Goal: Transaction & Acquisition: Purchase product/service

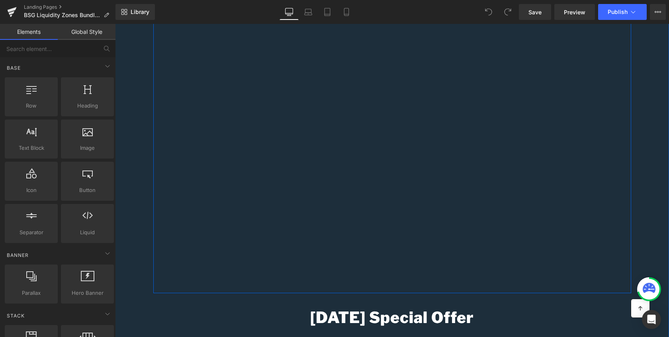
scroll to position [240, 0]
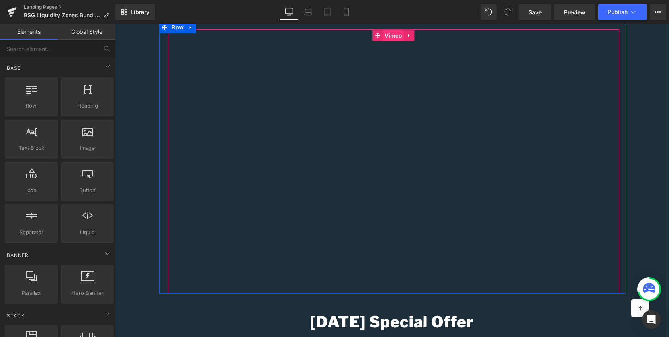
click at [394, 42] on span "Vimeo" at bounding box center [393, 36] width 21 height 12
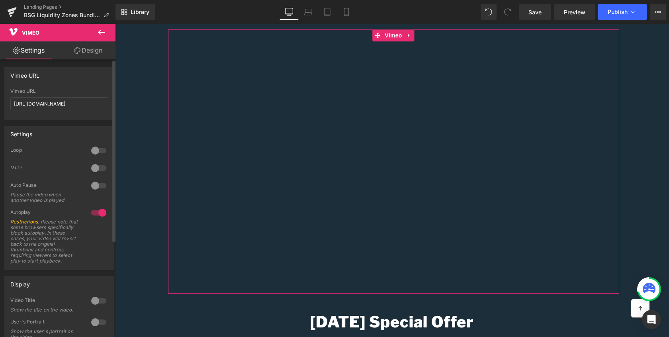
click at [94, 212] on div at bounding box center [98, 212] width 19 height 13
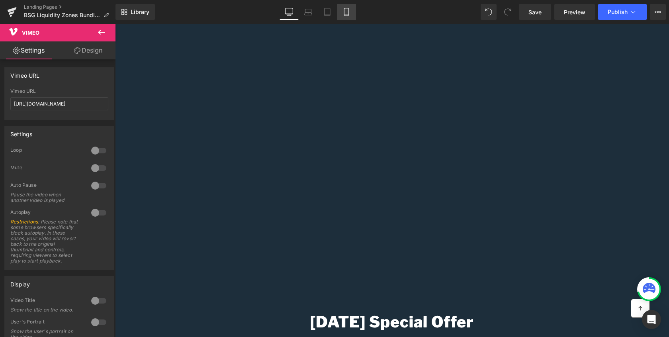
click at [348, 13] on icon at bounding box center [347, 12] width 8 height 8
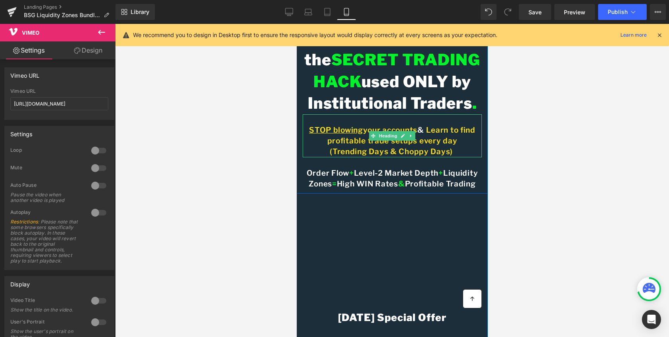
scroll to position [69, 0]
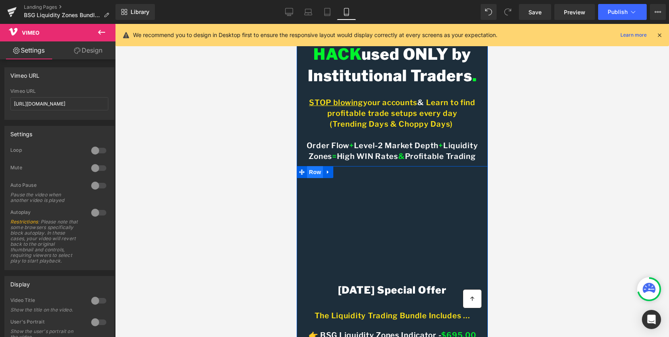
click at [310, 178] on span "Row" at bounding box center [315, 172] width 16 height 12
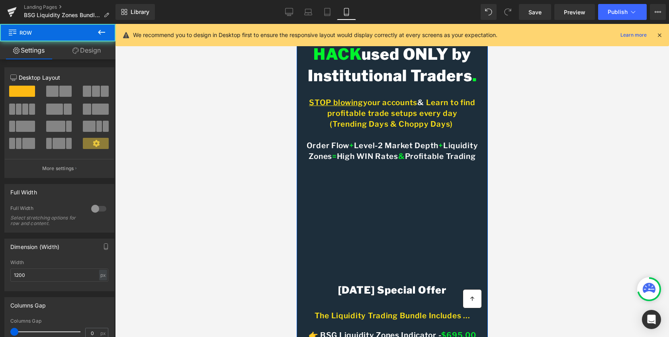
click at [367, 162] on h4 "Order Flow + Level-2 Market Depth + Liquidity Zones = High WIN Rates & Profitab…" at bounding box center [391, 152] width 179 height 22
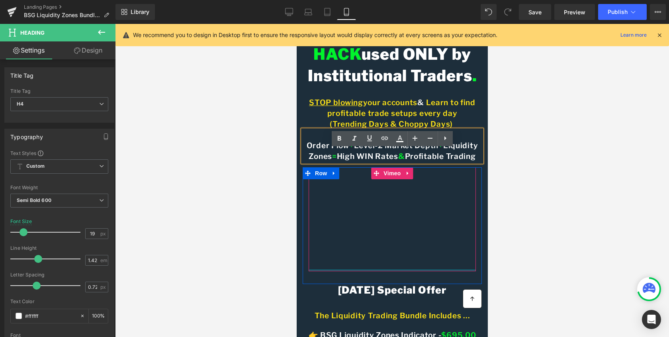
scroll to position [72, 0]
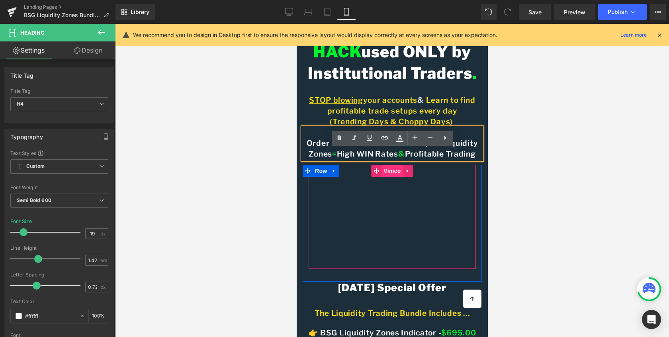
click at [393, 177] on span "Vimeo" at bounding box center [391, 171] width 21 height 12
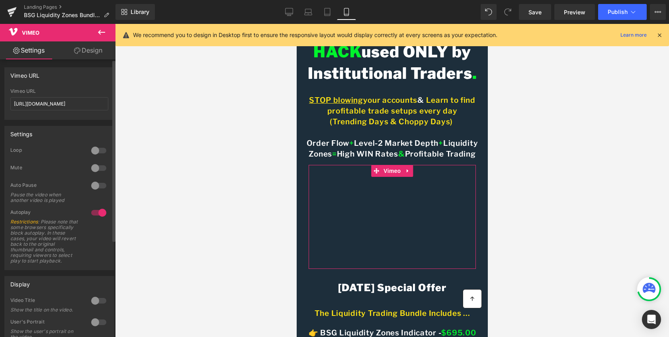
click at [99, 214] on div at bounding box center [98, 212] width 19 height 13
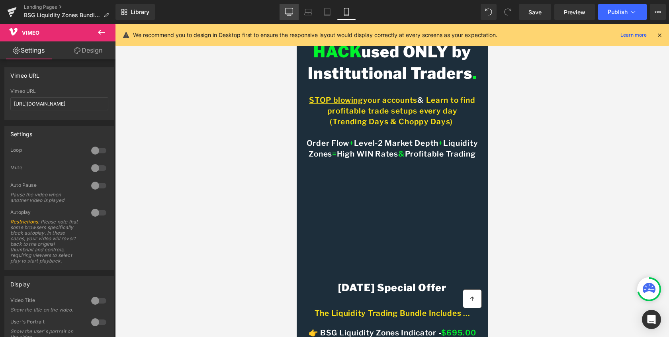
click at [289, 13] on icon at bounding box center [289, 12] width 8 height 8
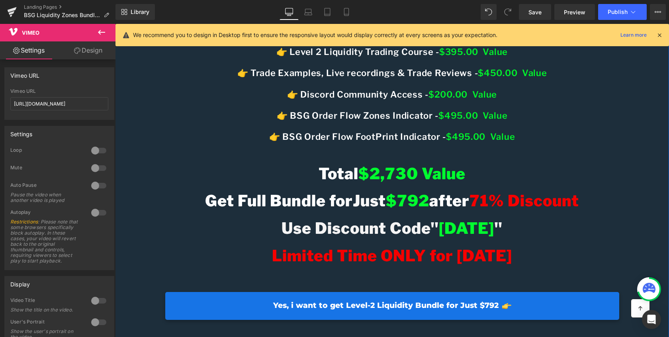
scroll to position [584, 0]
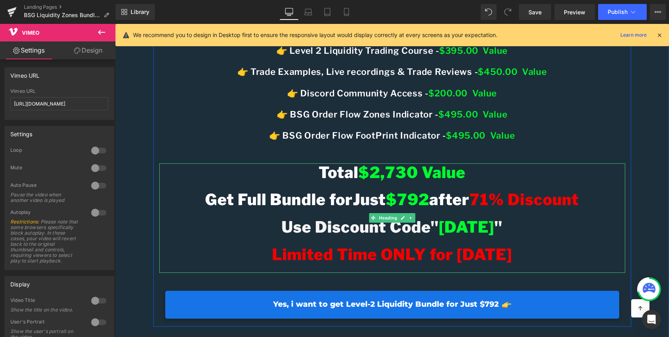
click at [425, 209] on span "$792" at bounding box center [407, 199] width 43 height 19
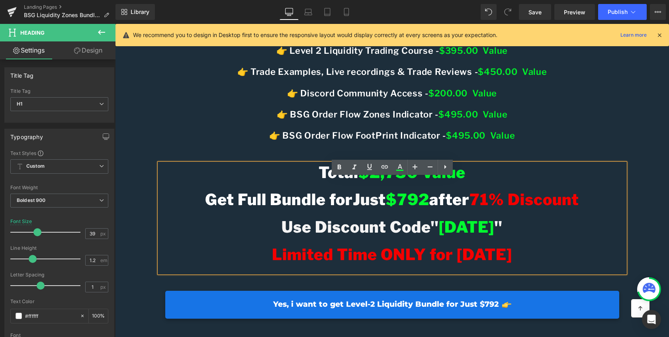
click at [421, 209] on span "$792" at bounding box center [407, 199] width 43 height 19
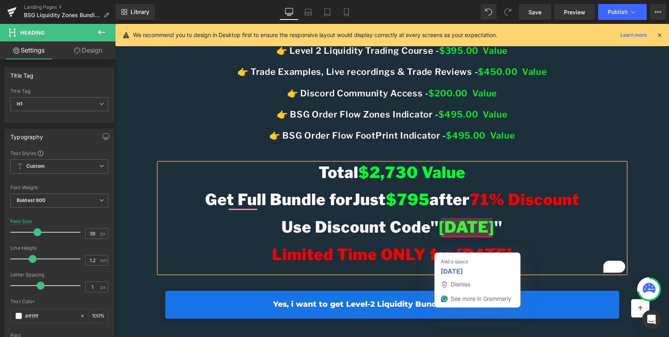
click at [464, 237] on span "[DATE]" at bounding box center [466, 227] width 55 height 19
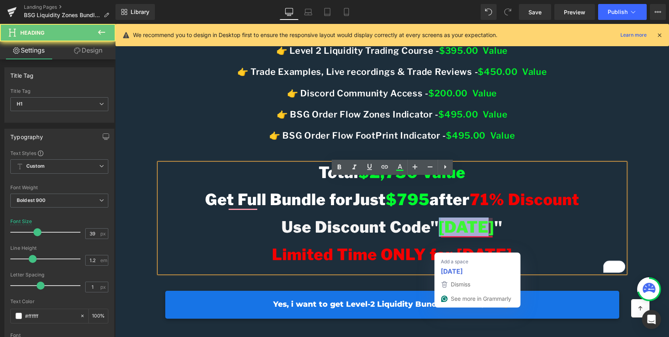
click at [464, 237] on span "[DATE]" at bounding box center [466, 227] width 55 height 19
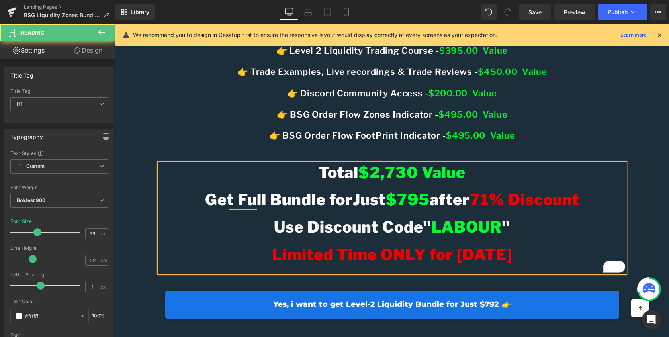
click at [455, 264] on span "Limited Time ONLY for [DATE]" at bounding box center [392, 254] width 240 height 19
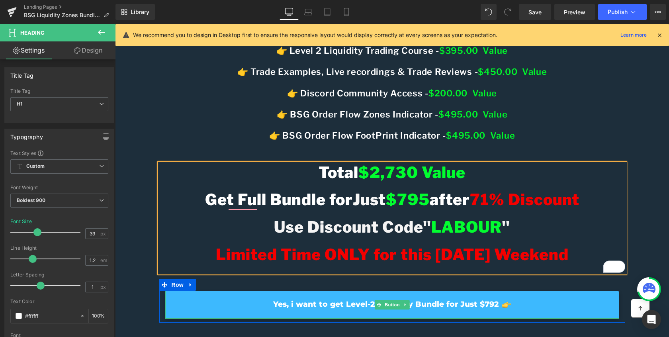
click at [454, 310] on span "Yes, i want to get Level-2 Liquidity Bundle for Just $792" at bounding box center [386, 305] width 226 height 10
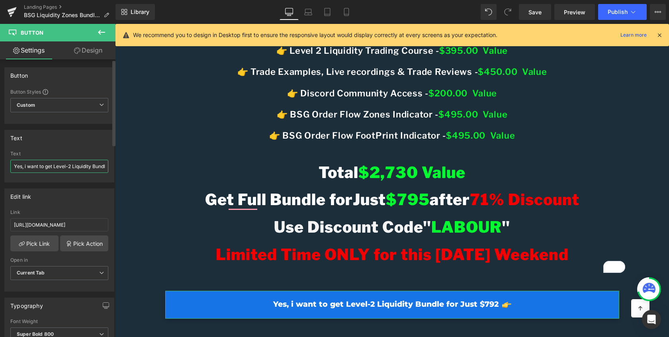
click at [84, 169] on input "Yes, i want to get Level-2 Liquidity Bundle for Just $792" at bounding box center [59, 166] width 98 height 13
type input "Yes, i want to get Level-2 Liquidity Bundle for Just $795"
click at [395, 310] on span "Button" at bounding box center [392, 305] width 18 height 10
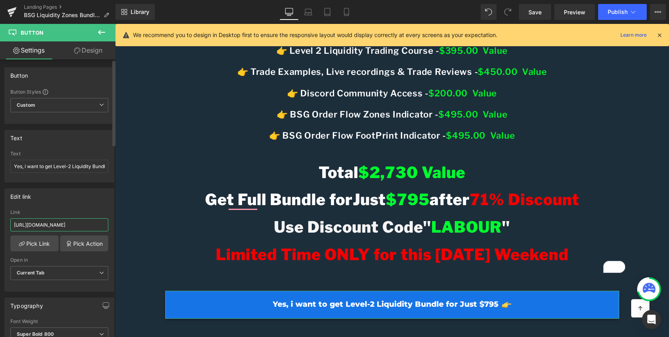
click at [73, 222] on input "[URL][DOMAIN_NAME]" at bounding box center [59, 224] width 98 height 13
paste input "cNibJ1ets3Rbaxidby2sM1e"
type input "[URL][DOMAIN_NAME]"
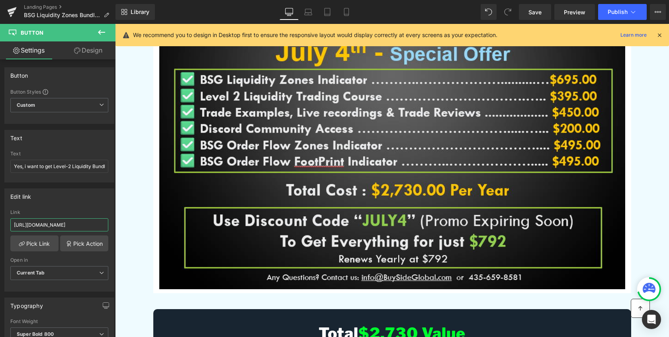
scroll to position [2306, 0]
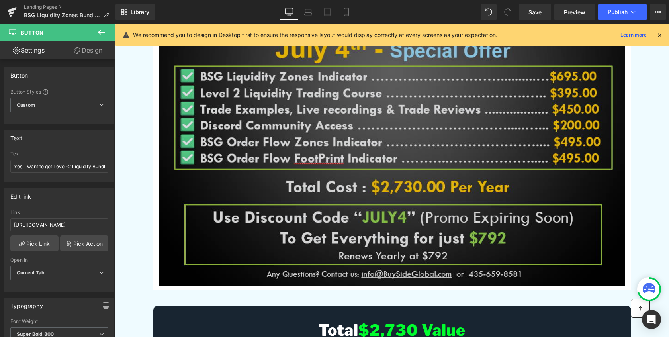
click at [382, 234] on img at bounding box center [392, 155] width 466 height 263
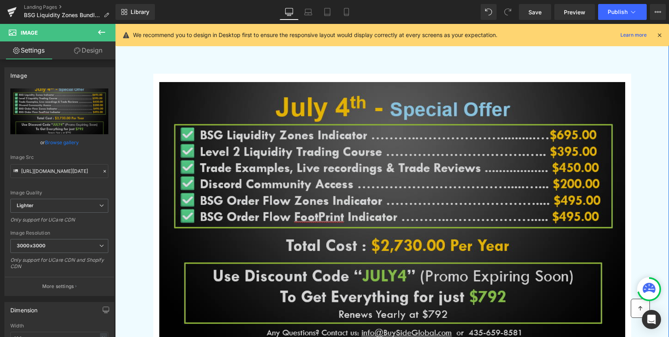
scroll to position [2247, 0]
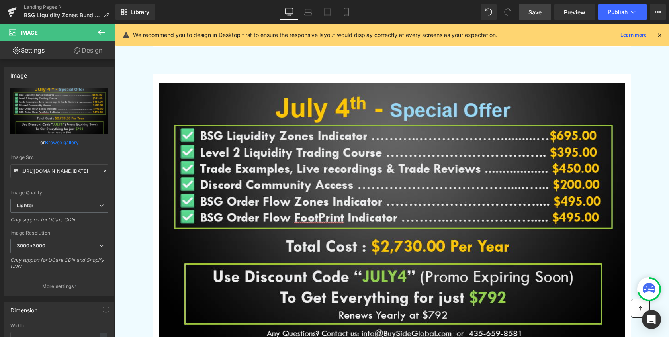
click at [535, 13] on span "Save" at bounding box center [535, 12] width 13 height 8
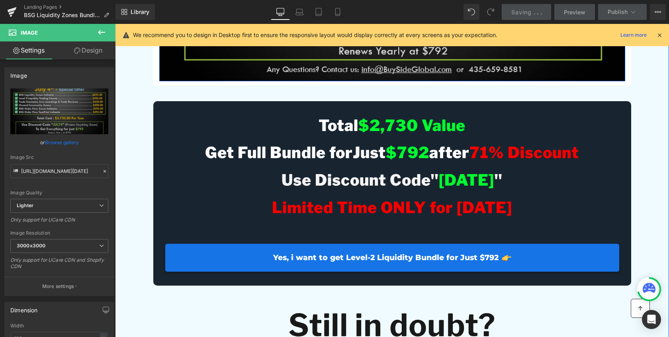
scroll to position [2513, 0]
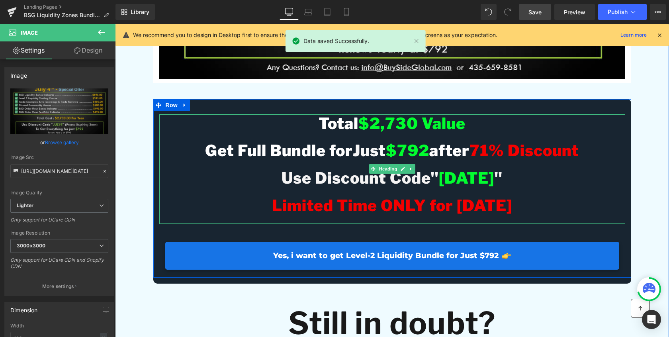
click at [426, 160] on span "$792" at bounding box center [407, 150] width 43 height 19
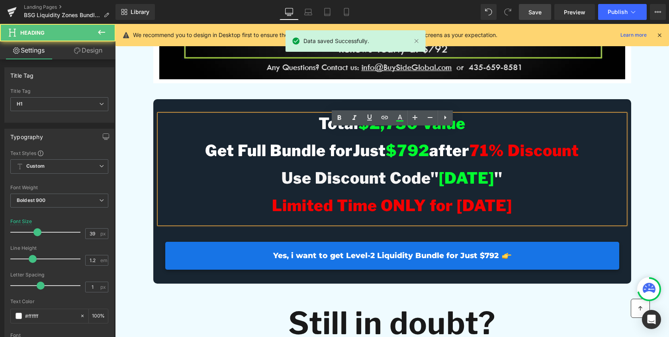
click at [426, 160] on span "$792" at bounding box center [407, 150] width 43 height 19
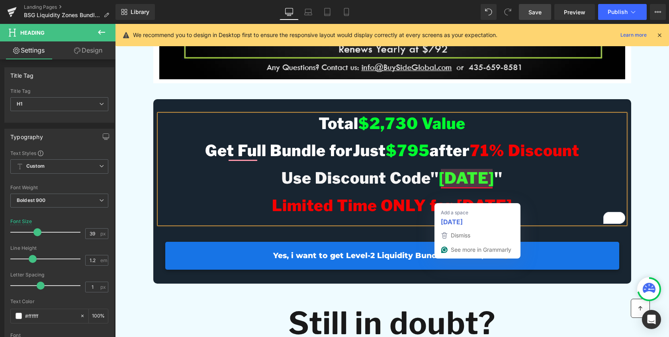
click at [477, 188] on span "[DATE]" at bounding box center [466, 178] width 55 height 19
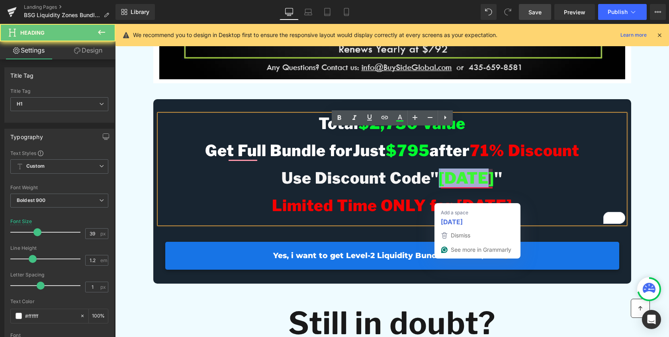
click at [477, 188] on span "[DATE]" at bounding box center [466, 178] width 55 height 19
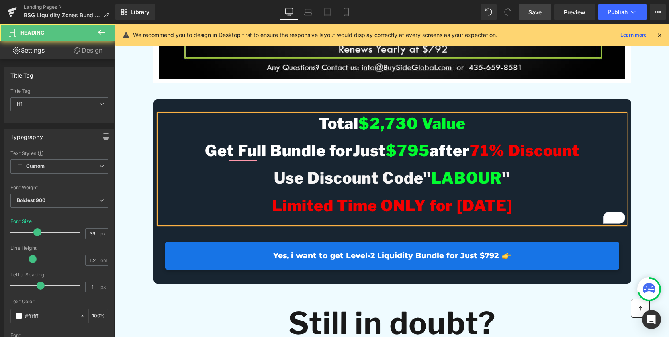
click at [456, 215] on span "Limited Time ONLY for [DATE]" at bounding box center [392, 205] width 240 height 19
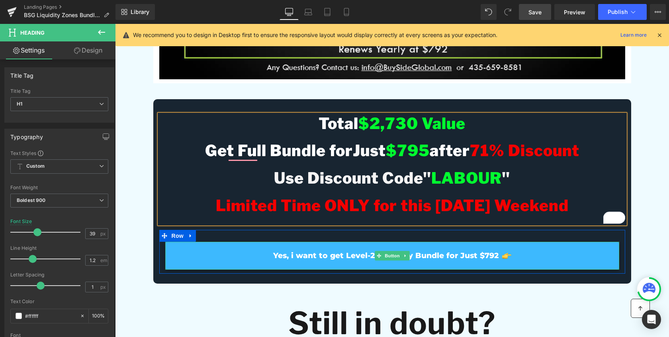
click at [469, 261] on span "Yes, i want to get Level-2 Liquidity Bundle for Just $792" at bounding box center [386, 256] width 226 height 10
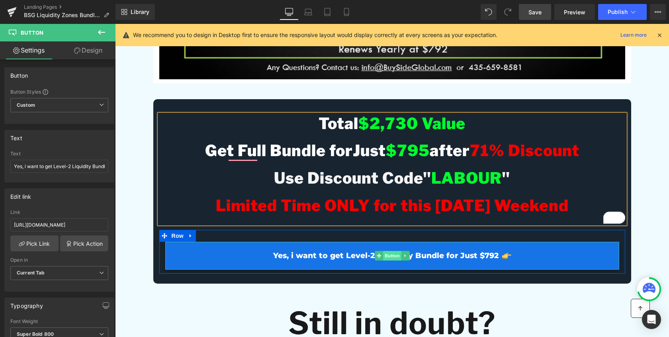
click at [388, 261] on span "Button" at bounding box center [392, 256] width 18 height 10
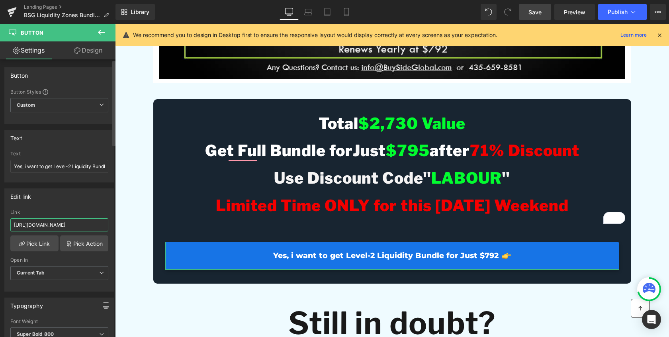
click at [82, 226] on input "[URL][DOMAIN_NAME]" at bounding box center [59, 224] width 98 height 13
paste input "[URL][DOMAIN_NAME]"
type input "[URL][DOMAIN_NAME]"
click at [98, 169] on input "Yes, i want to get Level-2 Liquidity Bundle for Just $792" at bounding box center [59, 166] width 98 height 13
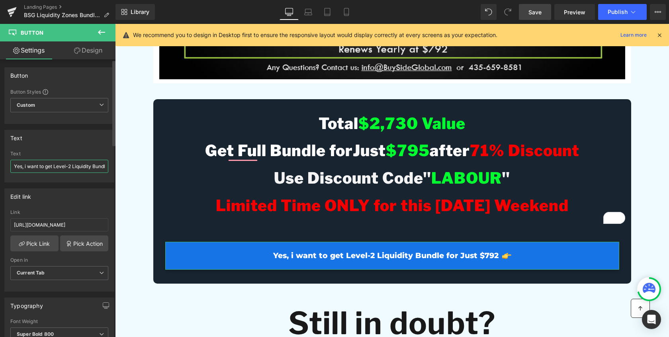
scroll to position [0, 0]
type input "Yes, i want to get Level-2 Liquidity Bundle for Just $795"
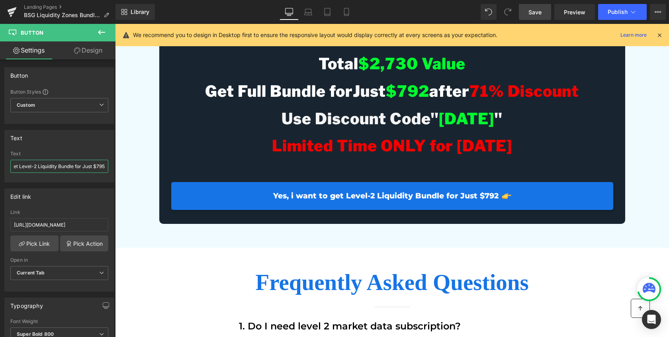
scroll to position [4423, 0]
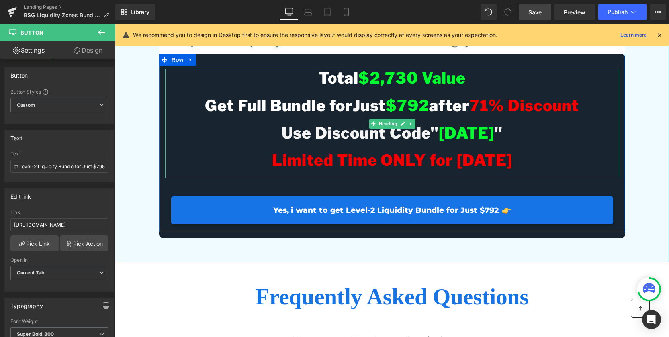
click at [424, 115] on span "$792" at bounding box center [407, 105] width 43 height 19
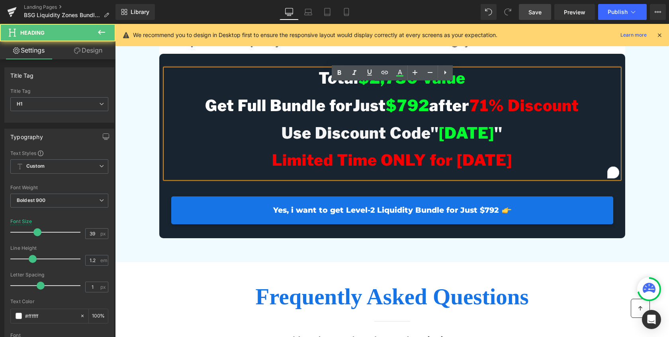
click at [426, 115] on span "$792" at bounding box center [407, 105] width 43 height 19
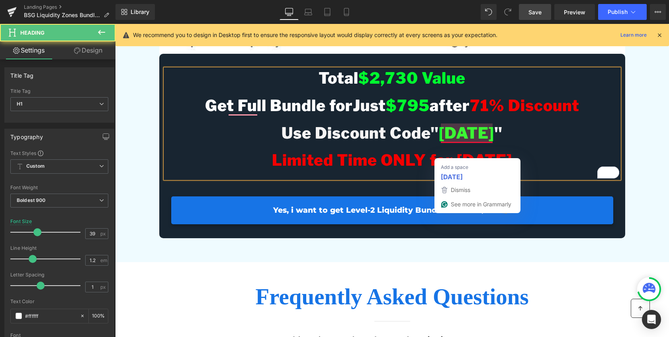
click at [467, 143] on span "[DATE]" at bounding box center [466, 133] width 55 height 19
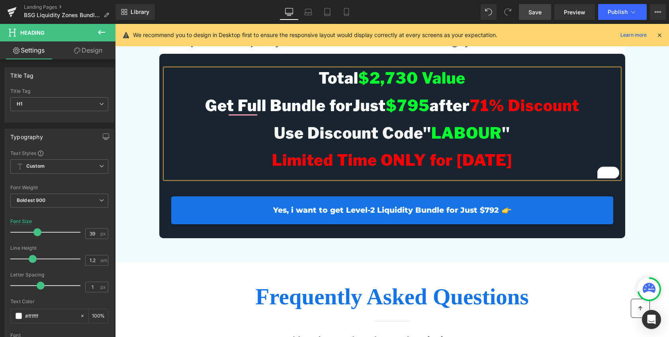
click at [469, 170] on span "Limited Time ONLY for [DATE]" at bounding box center [392, 160] width 240 height 19
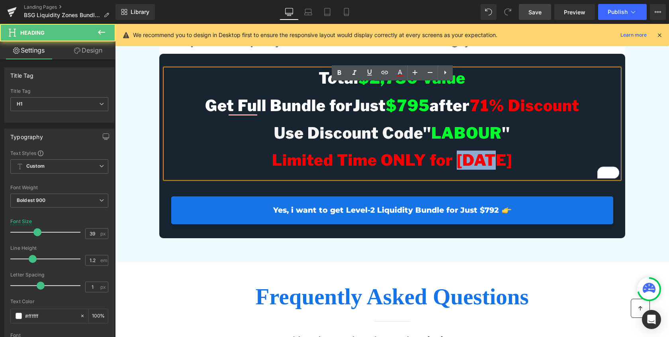
click at [469, 170] on span "Limited Time ONLY for [DATE]" at bounding box center [392, 160] width 240 height 19
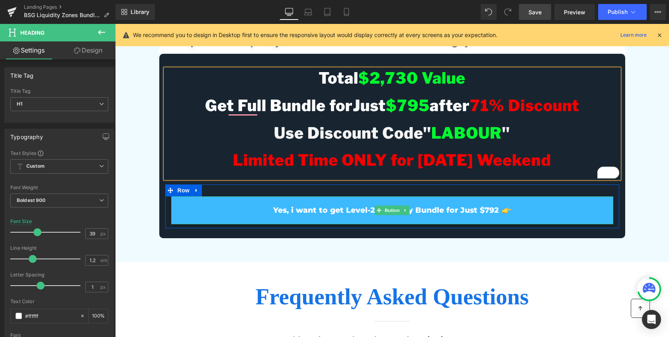
click at [491, 216] on span "Yes, i want to get Level-2 Liquidity Bundle for Just $792" at bounding box center [386, 211] width 226 height 10
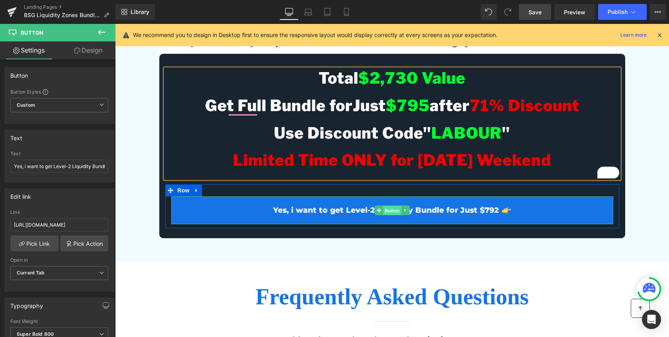
click at [394, 216] on span "Button" at bounding box center [392, 211] width 18 height 10
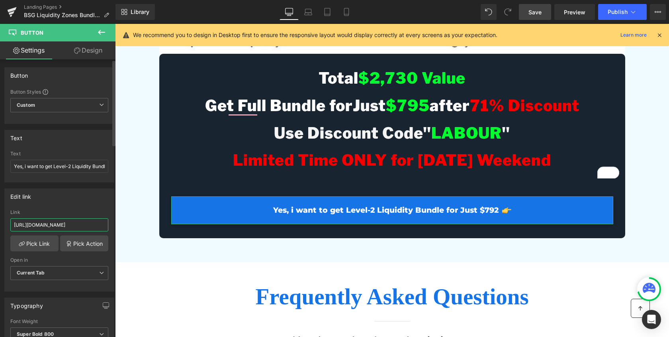
click at [92, 223] on input "[URL][DOMAIN_NAME]" at bounding box center [59, 224] width 98 height 13
type input "[URL][DOMAIN_NAME]"
click at [91, 163] on input "Yes, i want to get Level-2 Liquidity Bundle for Just $792" at bounding box center [59, 166] width 98 height 13
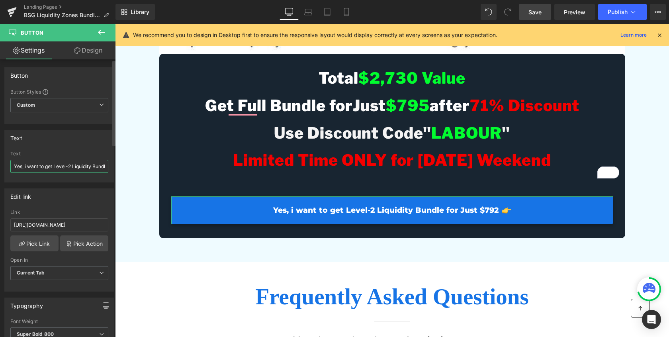
scroll to position [0, 0]
type input "Yes, i want to get Level-2 Liquidity Bundle for Just $795"
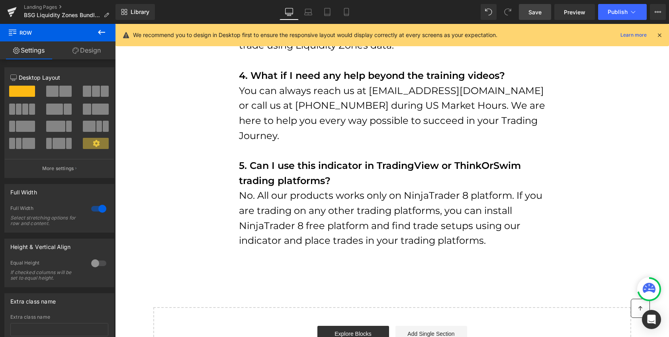
scroll to position [4945, 0]
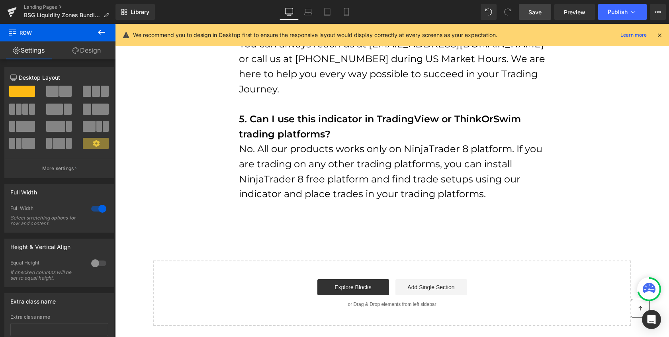
click at [538, 12] on span "Save" at bounding box center [535, 12] width 13 height 8
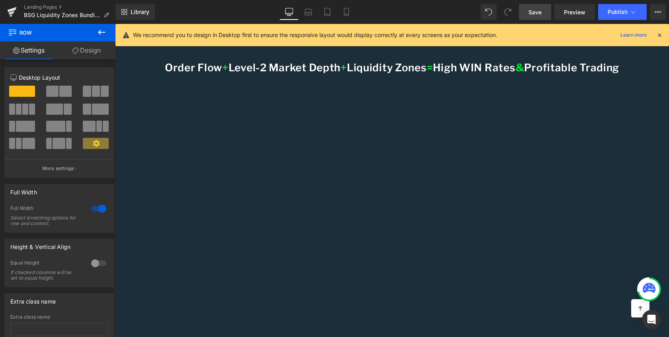
scroll to position [0, 0]
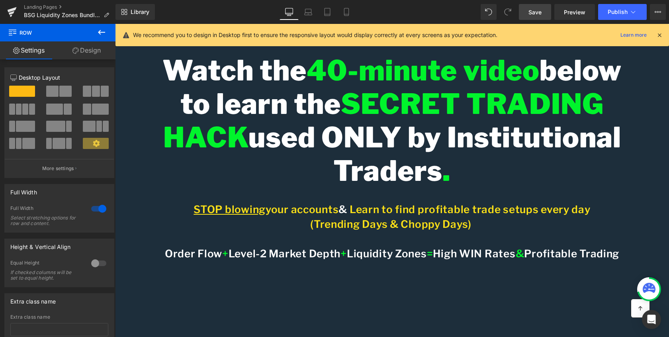
click at [535, 13] on span "Save" at bounding box center [535, 12] width 13 height 8
